Goal: Navigation & Orientation: Find specific page/section

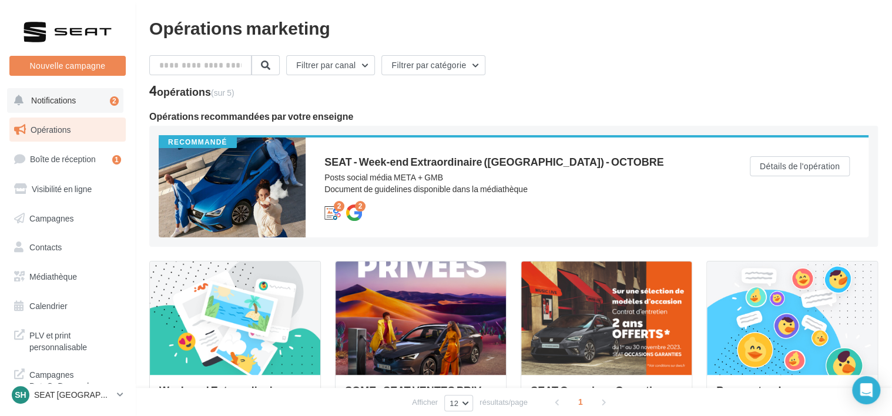
click at [61, 103] on span "Notifications" at bounding box center [53, 100] width 45 height 10
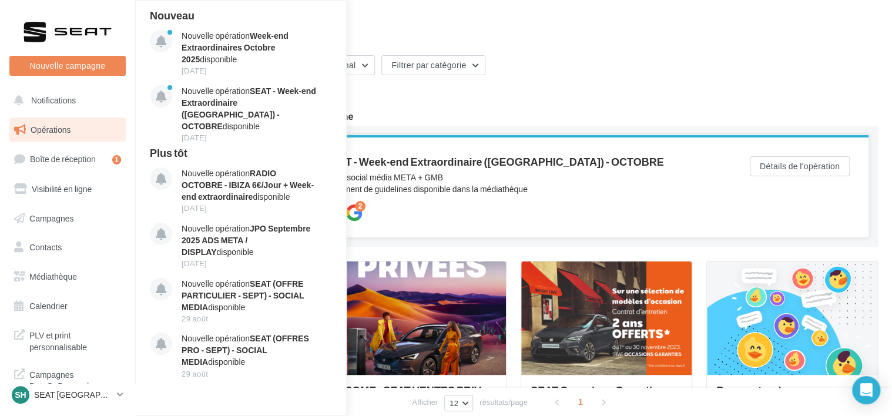
click at [442, 175] on div "Posts social média META + GMB Document de guidelines disponible dans la médiath…" at bounding box center [513, 184] width 378 height 24
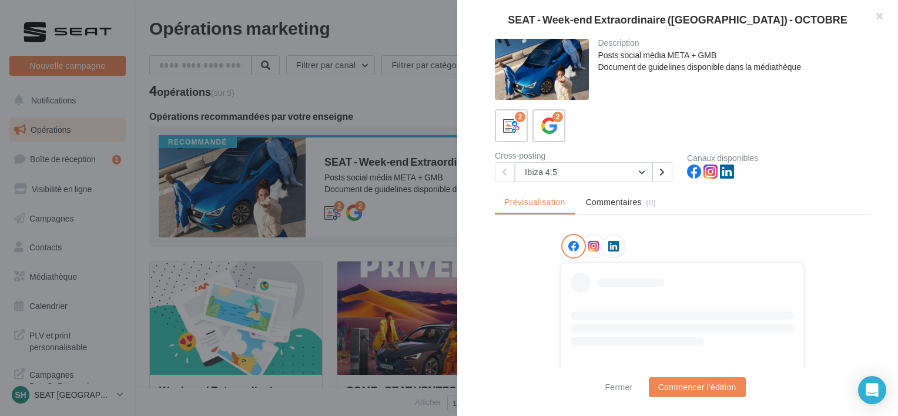
click at [383, 112] on div at bounding box center [449, 208] width 898 height 416
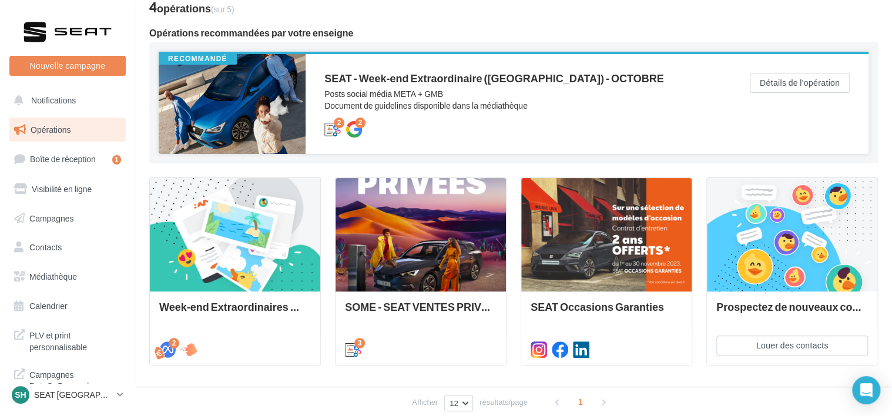
scroll to position [118, 0]
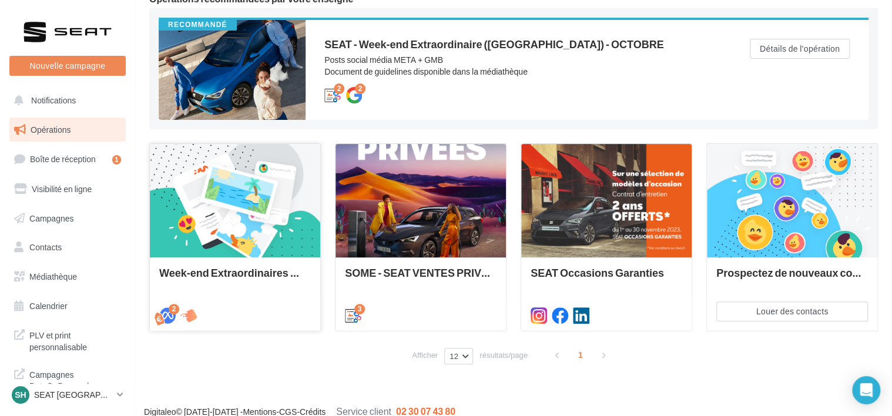
click at [274, 240] on div at bounding box center [235, 201] width 170 height 115
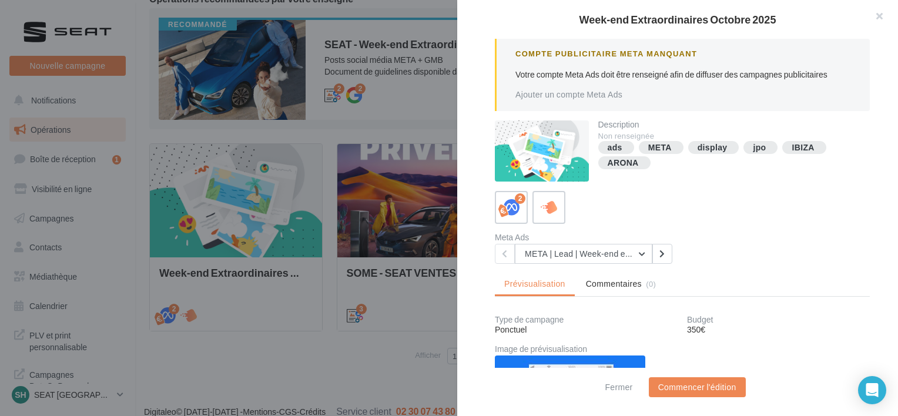
click at [299, 111] on div at bounding box center [449, 208] width 898 height 416
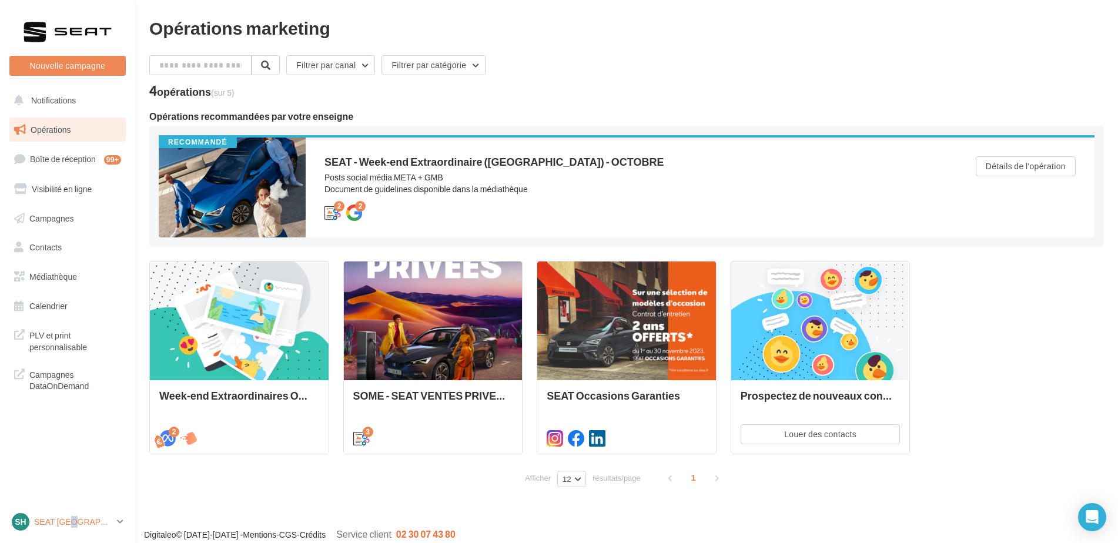
click at [78, 521] on p "SEAT [GEOGRAPHIC_DATA]" at bounding box center [73, 522] width 78 height 12
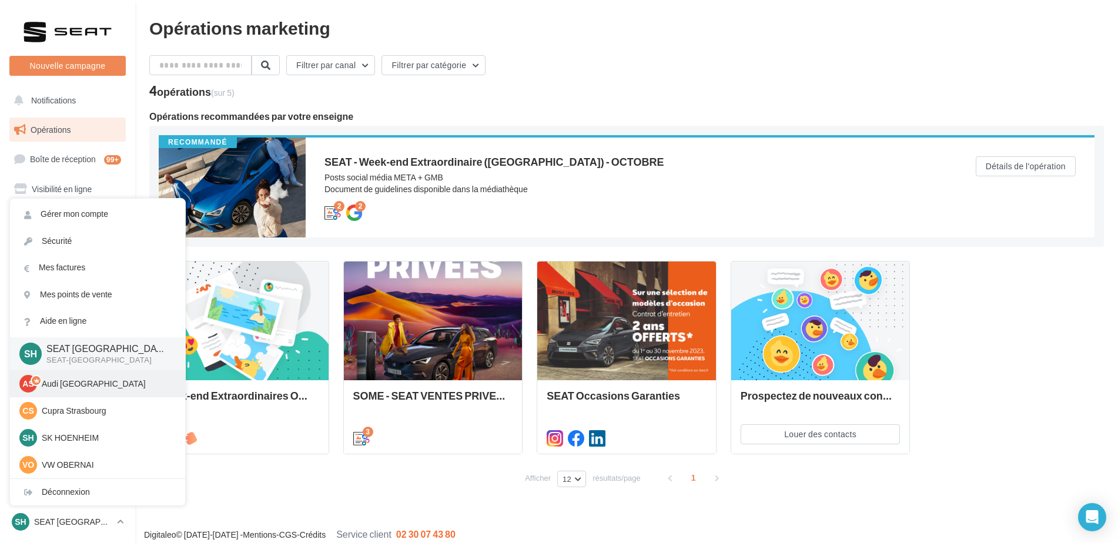
drag, startPoint x: 78, startPoint y: 521, endPoint x: 88, endPoint y: 393, distance: 127.9
click at [88, 393] on div "AS Audi STRASBOURG audi-stra-sch" at bounding box center [97, 383] width 175 height 27
click at [90, 410] on p "Cupra Strasbourg" at bounding box center [106, 411] width 129 height 12
